Goal: Find contact information: Find contact information

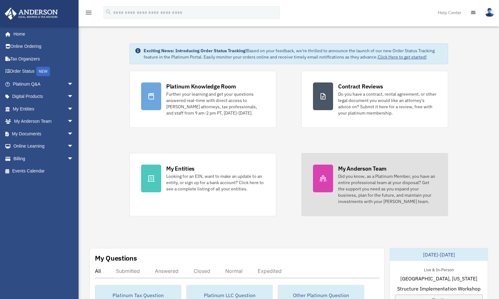
click at [354, 180] on div "Did you know, as a Platinum Member, you have an entire professional team at you…" at bounding box center [387, 188] width 98 height 31
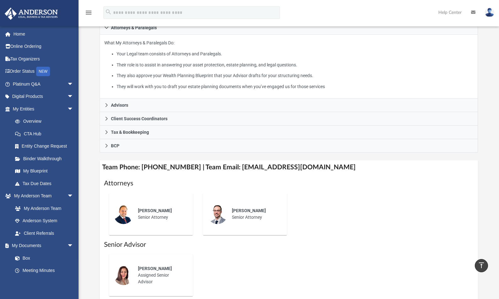
scroll to position [31, 0]
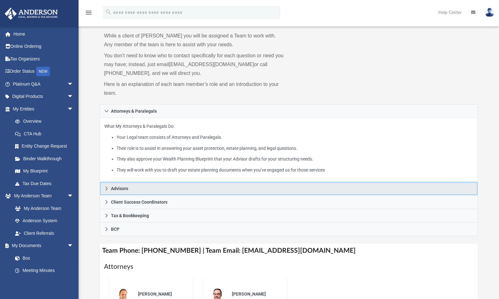
click at [136, 192] on link "Advisors" at bounding box center [289, 189] width 378 height 14
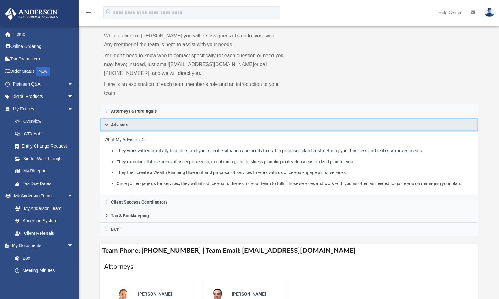
click at [157, 126] on link "Advisors" at bounding box center [289, 125] width 378 height 14
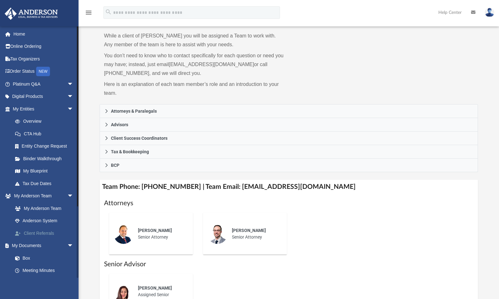
click at [45, 231] on link "Client Referrals" at bounding box center [46, 233] width 74 height 13
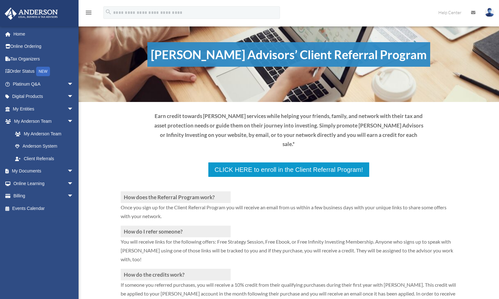
click at [325, 203] on p "Once you sign up for the Client Referral Program you will receive an email from…" at bounding box center [289, 214] width 336 height 23
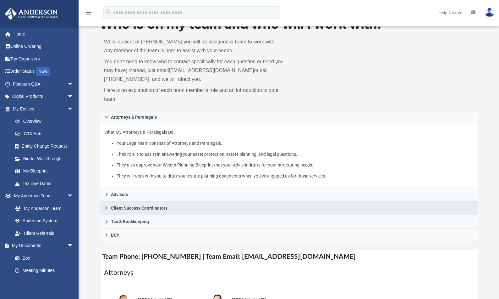
scroll to position [230, 0]
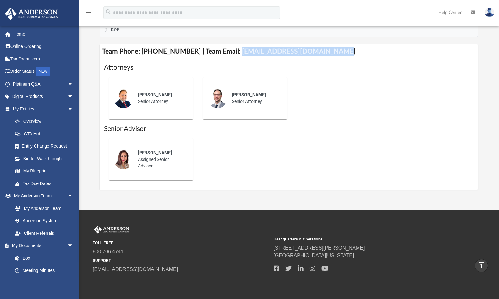
drag, startPoint x: 326, startPoint y: 53, endPoint x: 229, endPoint y: 52, distance: 97.1
click at [229, 52] on h4 "Team Phone: (725) 201-7553 | Team Email: myteam@andersonadvisors.com" at bounding box center [289, 51] width 378 height 14
copy h4 "myteam@andersonadvisors.com"
click at [34, 120] on link "Overview" at bounding box center [46, 121] width 74 height 13
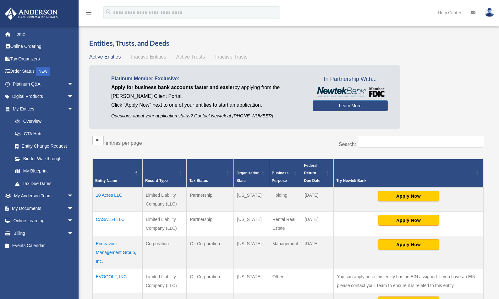
scroll to position [51, 0]
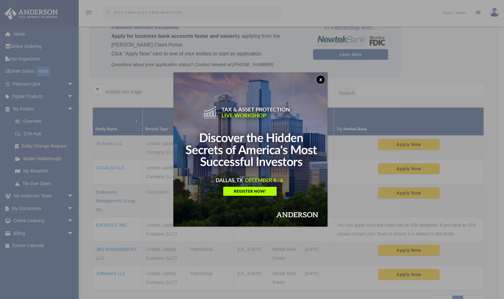
click at [321, 80] on button "x" at bounding box center [320, 79] width 9 height 9
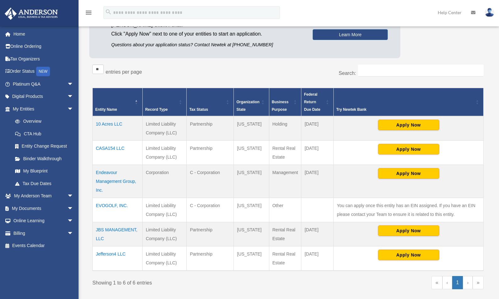
scroll to position [97, 0]
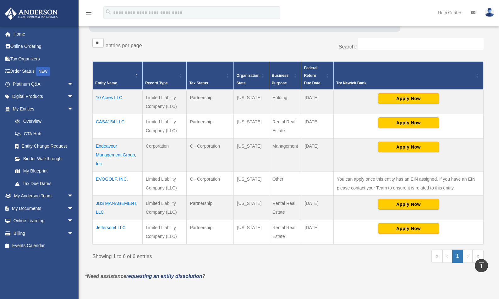
click at [116, 177] on td "EVOGOLF, INC." at bounding box center [118, 183] width 50 height 24
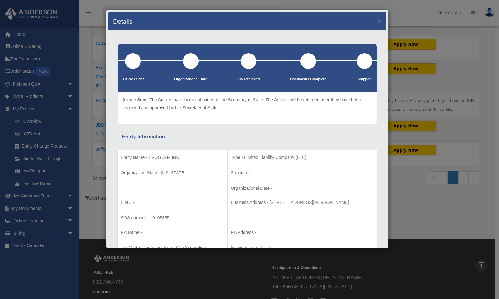
scroll to position [0, 0]
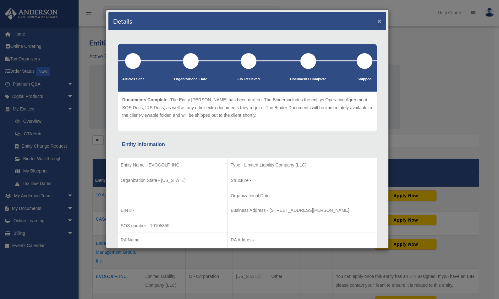
click at [377, 21] on button "×" at bounding box center [379, 21] width 4 height 7
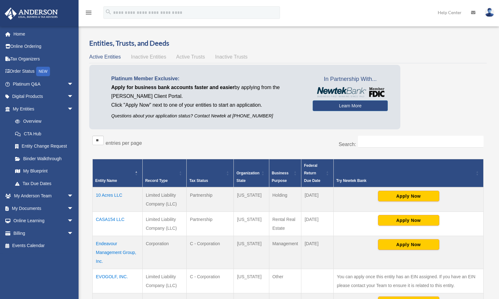
scroll to position [117, 0]
